Goal: Submit feedback/report problem

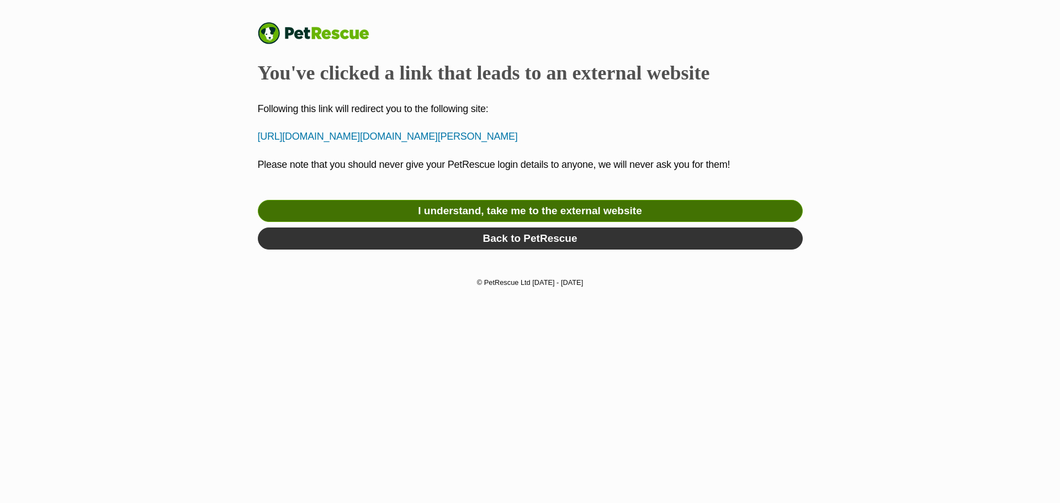
click at [541, 210] on link "I understand, take me to the external website" at bounding box center [530, 211] width 545 height 22
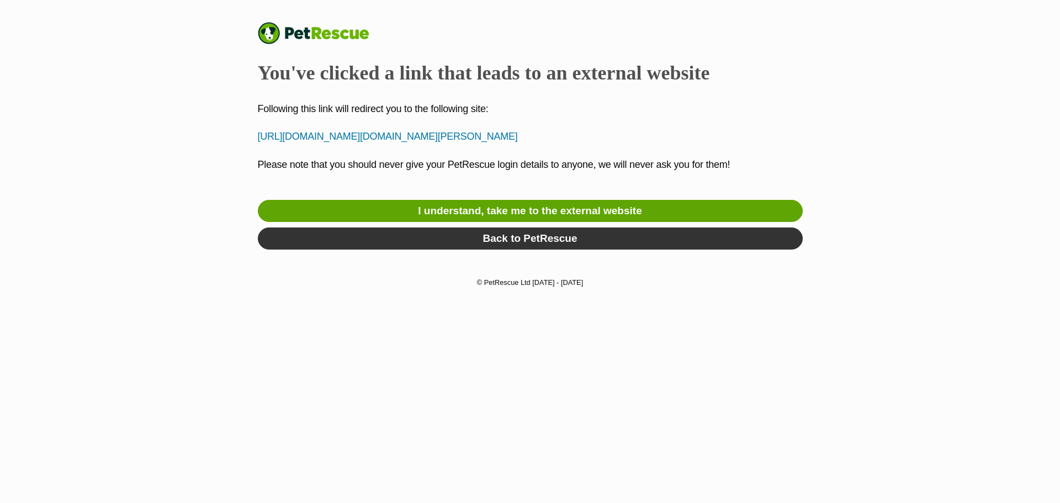
drag, startPoint x: 249, startPoint y: 136, endPoint x: 588, endPoint y: 132, distance: 338.9
click at [588, 132] on div "PetRescue You've clicked a link that leads to an external website Following thi…" at bounding box center [529, 138] width 811 height 233
copy p "http://Www.the9livesproject.org/fosterhttp://Www.the9livesproject.org/foster"
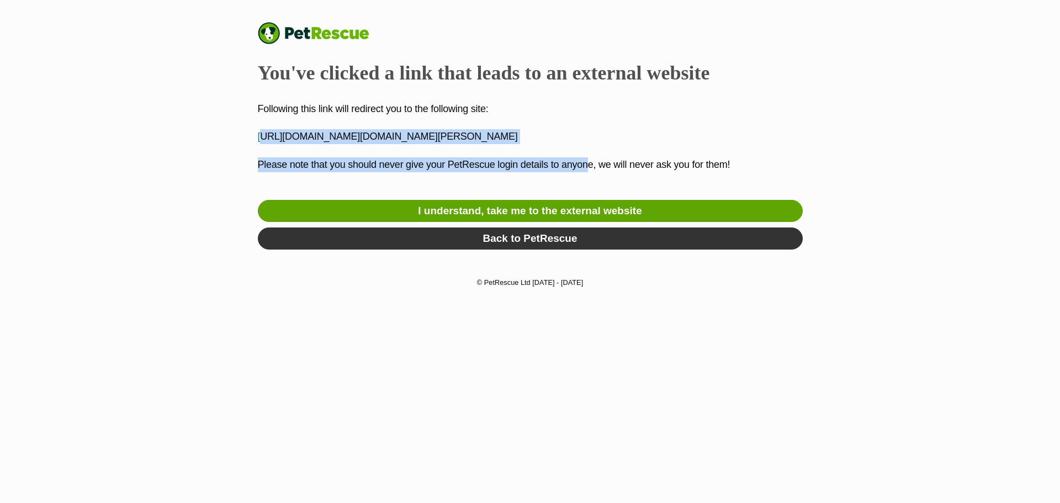
drag, startPoint x: 275, startPoint y: 133, endPoint x: 581, endPoint y: 145, distance: 306.5
click at [581, 145] on div "PetRescue You've clicked a link that leads to an external website Following thi…" at bounding box center [529, 138] width 811 height 233
drag, startPoint x: 584, startPoint y: 145, endPoint x: 593, endPoint y: 143, distance: 8.9
click at [585, 145] on div "PetRescue You've clicked a link that leads to an external website Following thi…" at bounding box center [530, 138] width 545 height 233
click at [605, 124] on div "PetRescue You've clicked a link that leads to an external website Following thi…" at bounding box center [530, 138] width 545 height 233
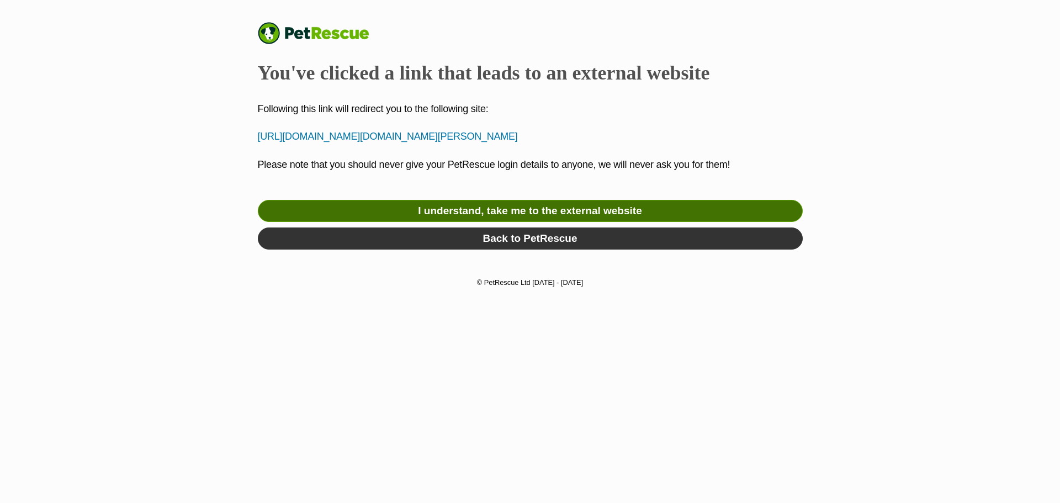
click at [584, 203] on link "I understand, take me to the external website" at bounding box center [530, 211] width 545 height 22
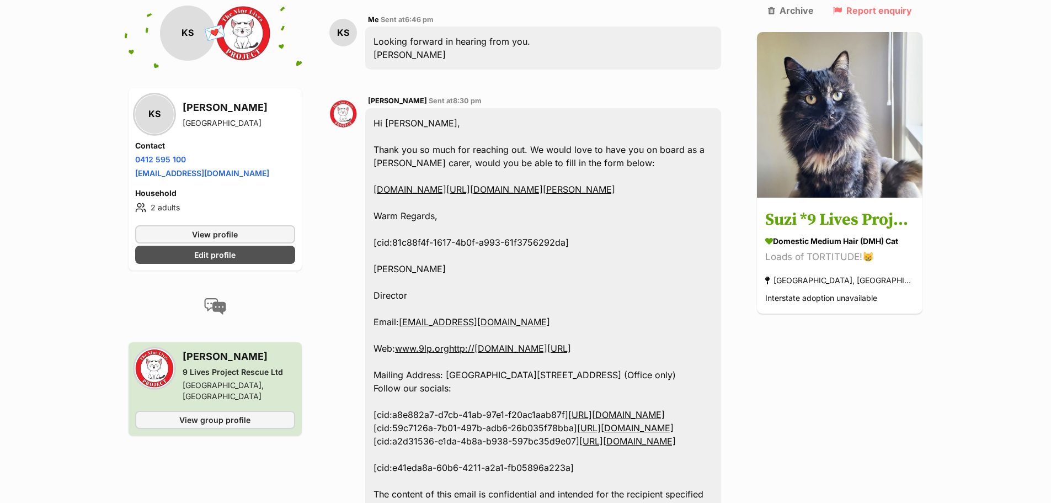
scroll to position [541, 0]
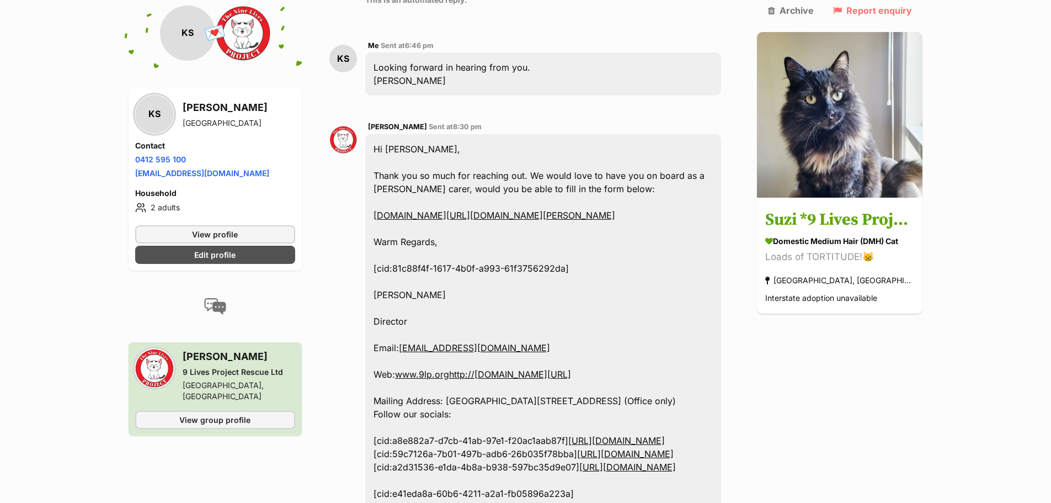
click at [523, 210] on link "[DOMAIN_NAME][URL][DOMAIN_NAME][PERSON_NAME]" at bounding box center [495, 215] width 242 height 11
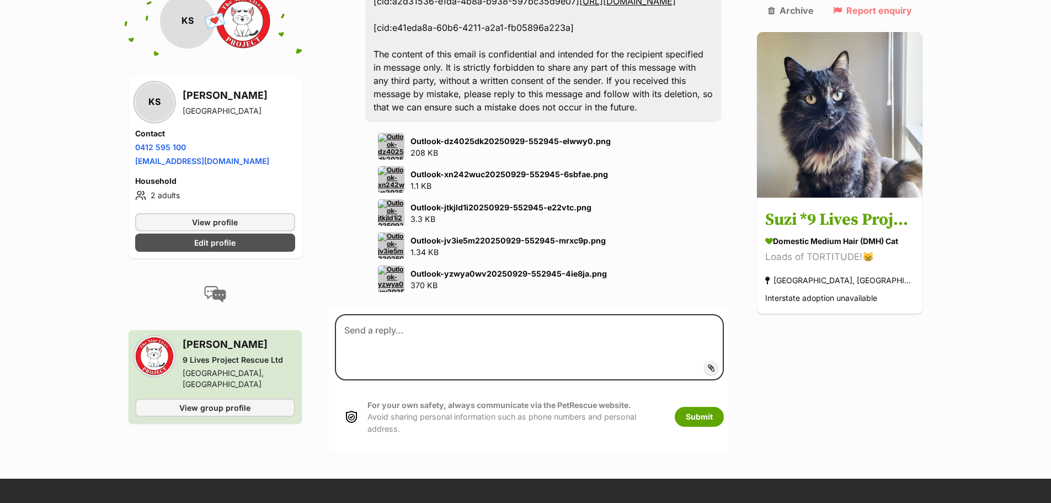
scroll to position [1038, 0]
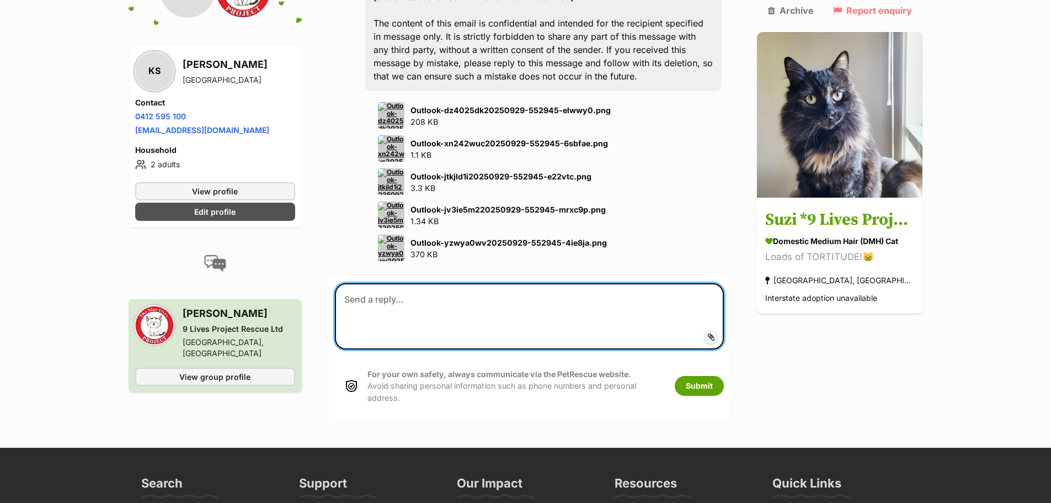
click at [392, 299] on textarea at bounding box center [530, 316] width 390 height 66
type textarea "Hi, The link for the form is not working, error message."
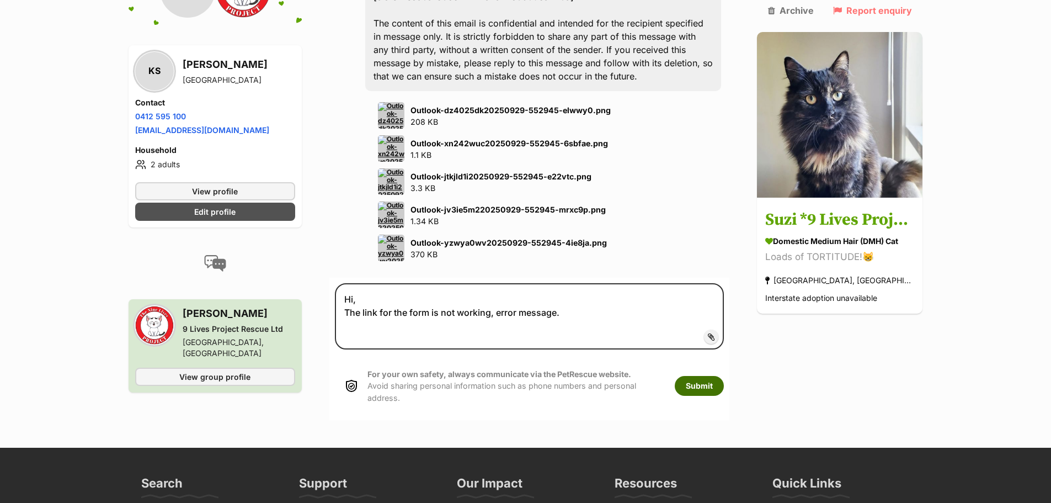
click at [700, 378] on button "Submit" at bounding box center [699, 386] width 49 height 20
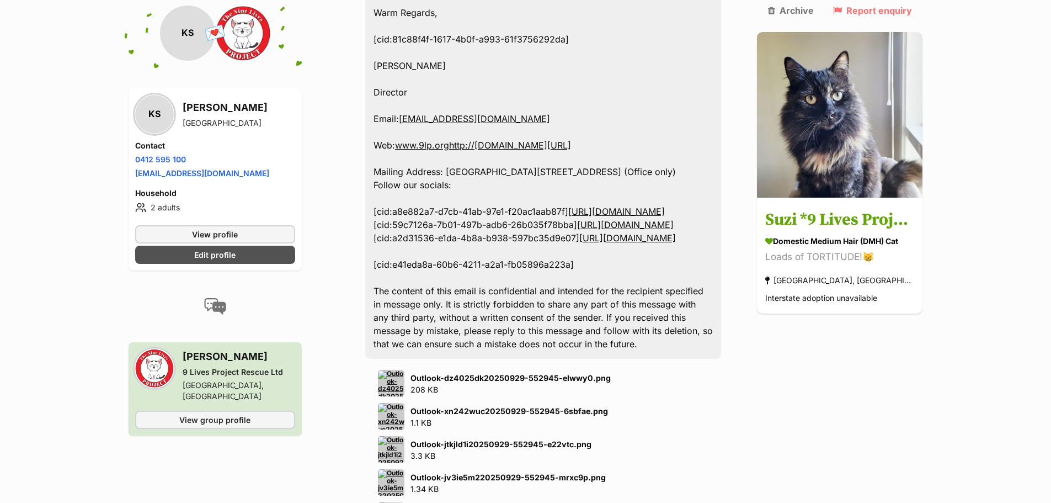
scroll to position [694, 0]
